Goal: Information Seeking & Learning: Check status

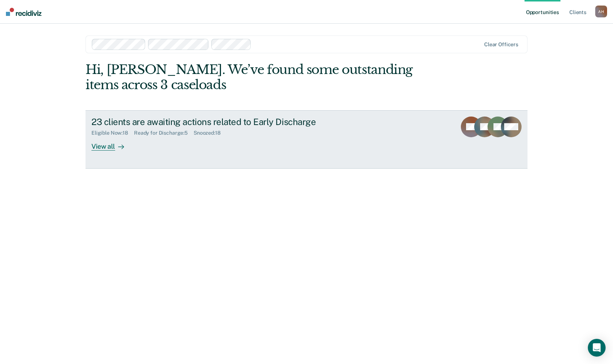
click at [165, 132] on div "Ready for Discharge : 5" at bounding box center [164, 133] width 60 height 6
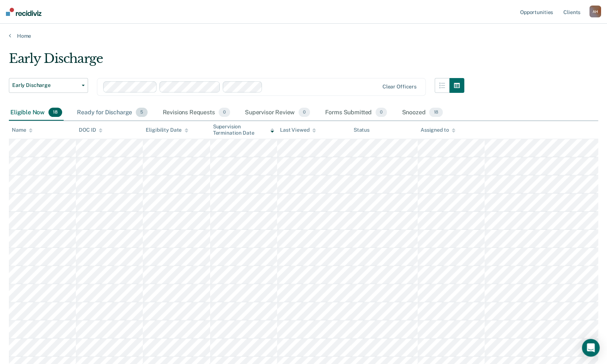
click at [117, 114] on div "Ready for Discharge 5" at bounding box center [112, 113] width 74 height 16
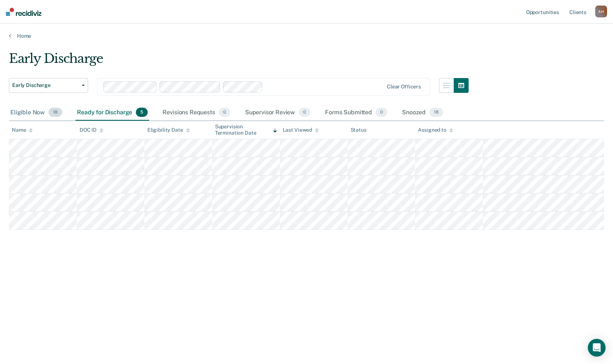
click at [21, 113] on div "Eligible Now 18" at bounding box center [36, 113] width 55 height 16
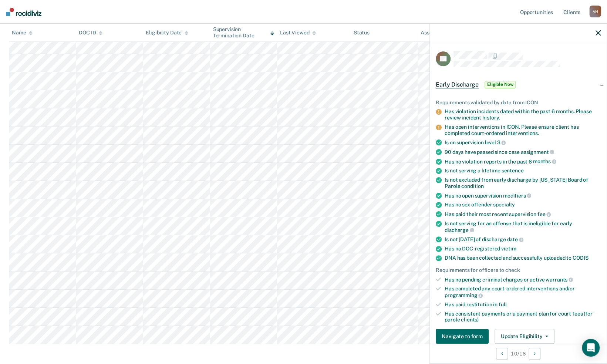
scroll to position [111, 0]
click at [396, 16] on nav "Opportunities Client s [PERSON_NAME] A H Profile How it works Log Out" at bounding box center [303, 12] width 607 height 24
click at [598, 34] on icon "button" at bounding box center [598, 32] width 5 height 5
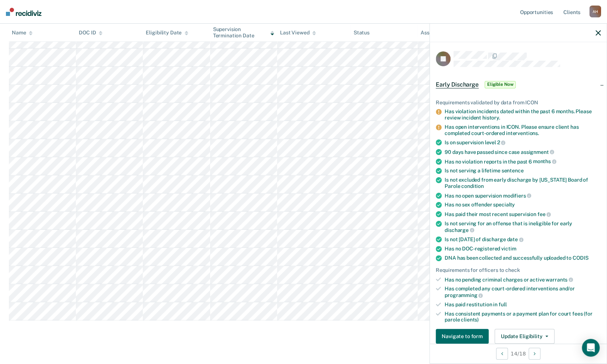
scroll to position [154, 0]
click at [358, 316] on div "Early Discharge Early Discharge Early Discharge Clear officers Eligible Now 18 …" at bounding box center [304, 115] width 590 height 436
click at [597, 35] on icon "button" at bounding box center [598, 32] width 5 height 5
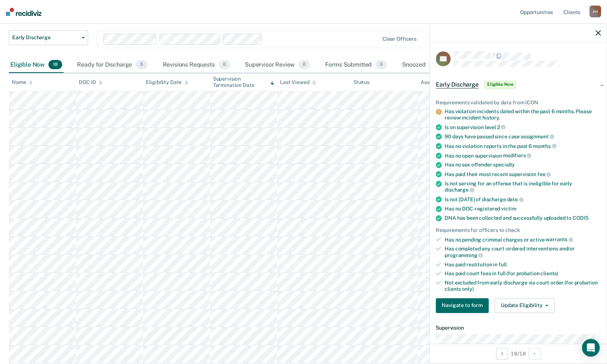
scroll to position [0, 0]
